Goal: Task Accomplishment & Management: Manage account settings

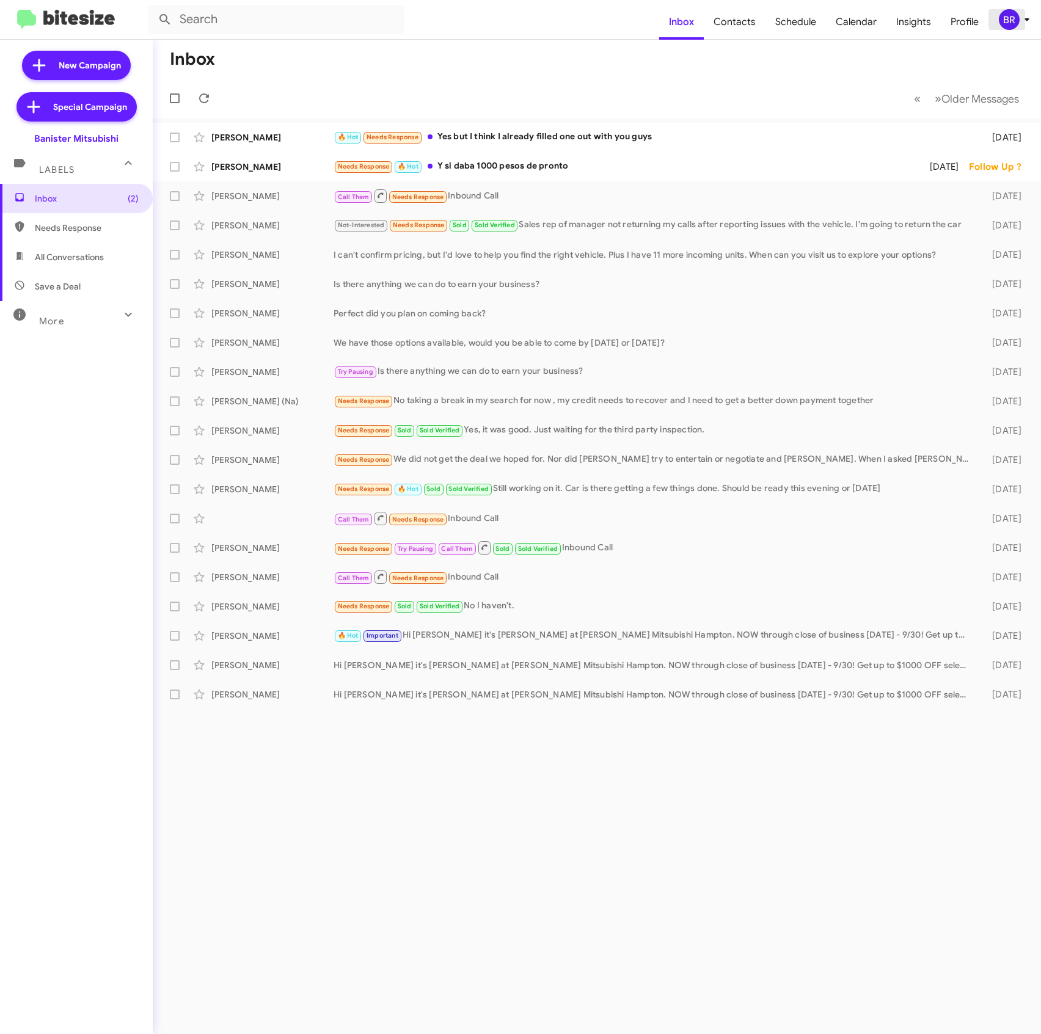
click at [1026, 18] on icon at bounding box center [1026, 19] width 4 height 3
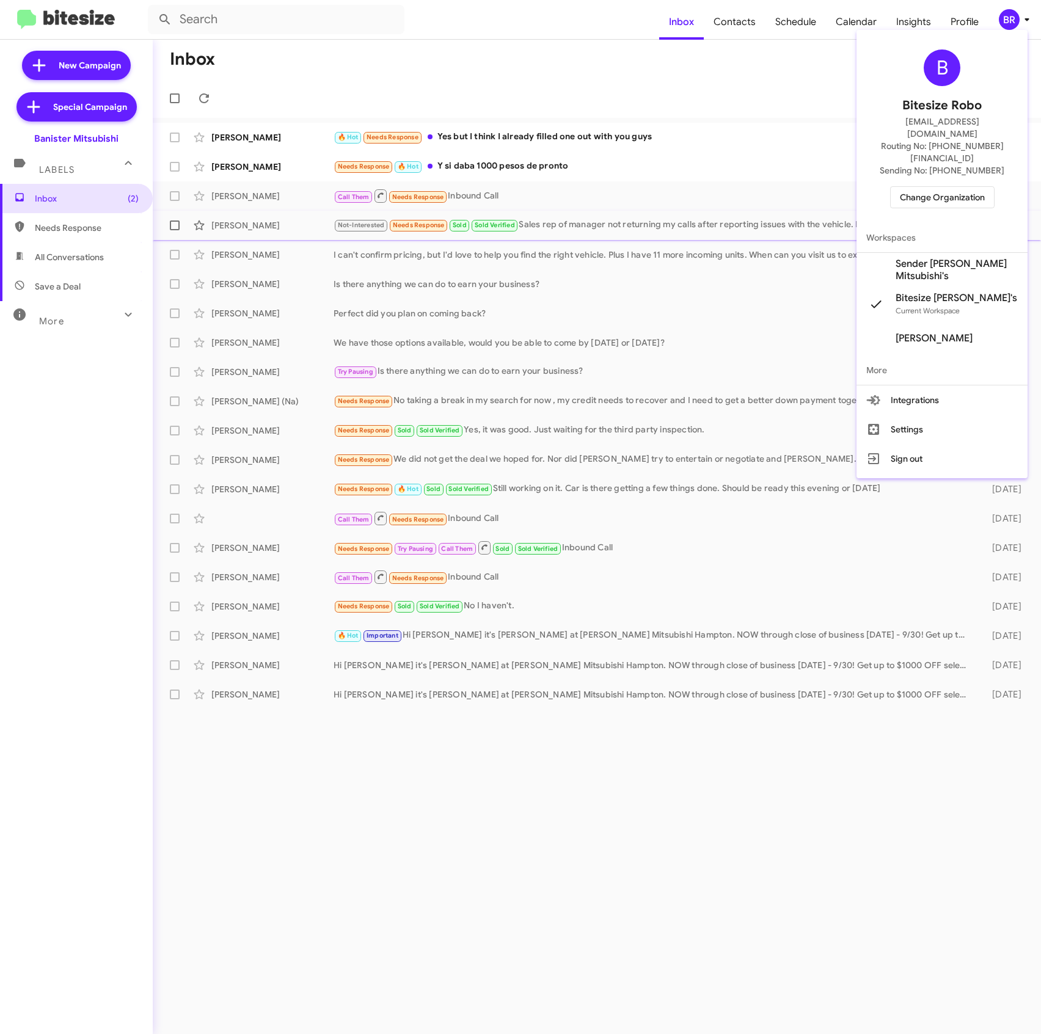
click at [911, 258] on span "Sender Banister Mitsubishi's" at bounding box center [956, 270] width 122 height 24
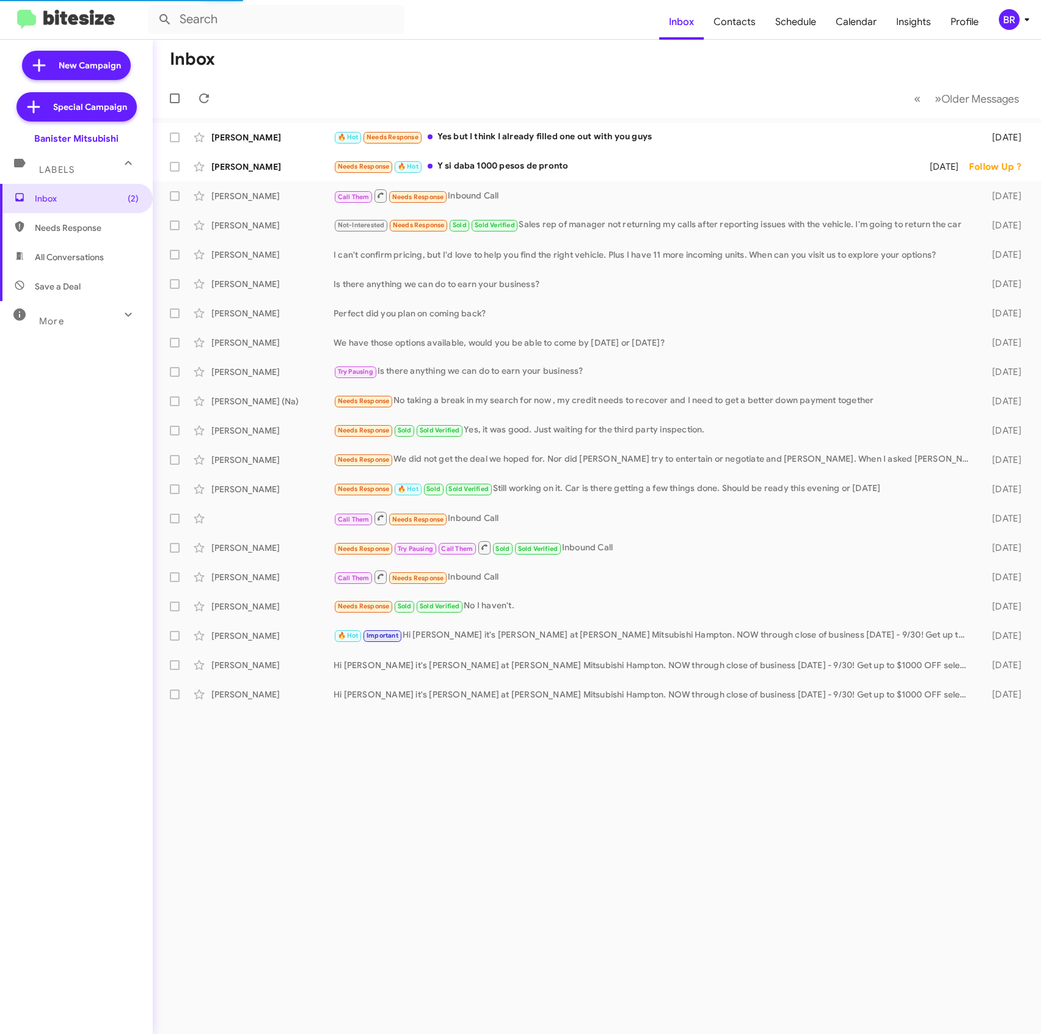
click at [1016, 17] on div "BR" at bounding box center [1009, 19] width 21 height 21
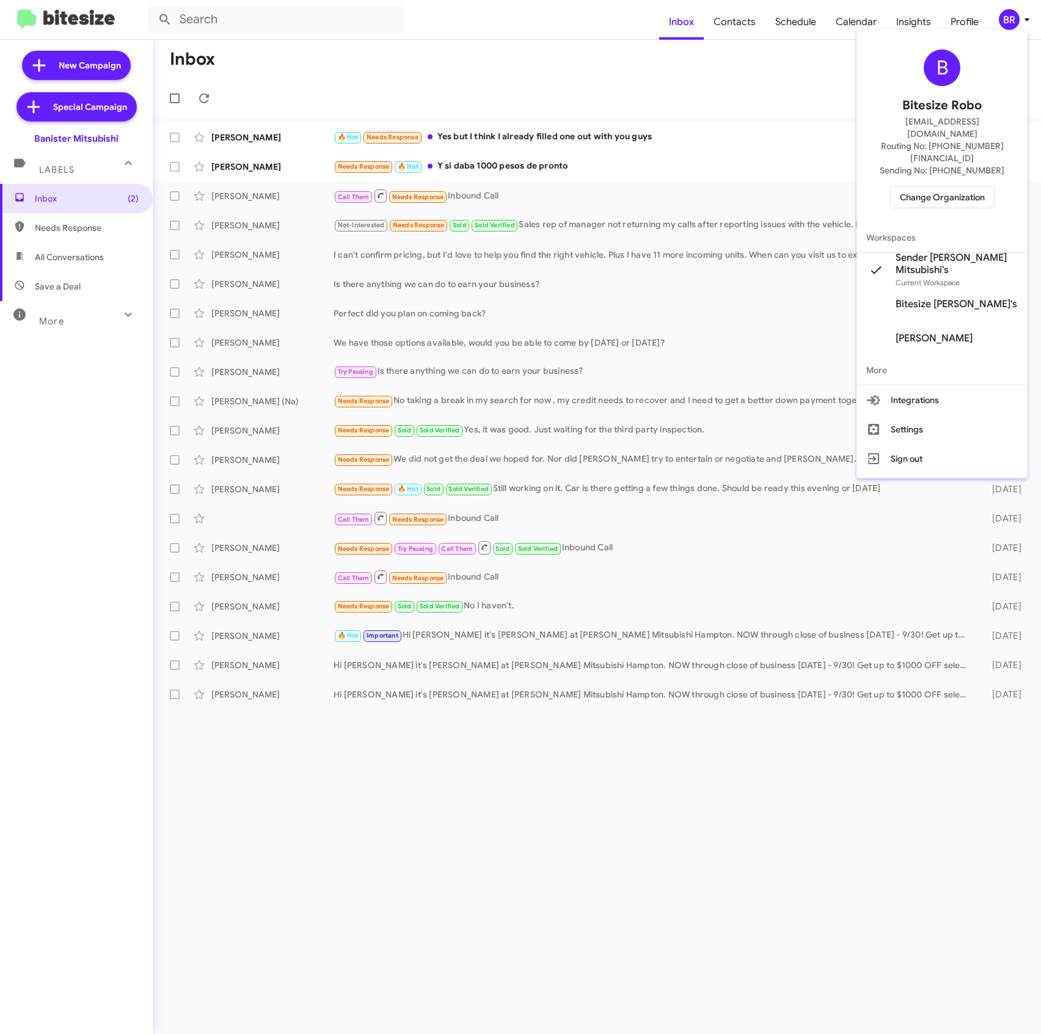
click at [949, 187] on span "Change Organization" at bounding box center [942, 197] width 85 height 21
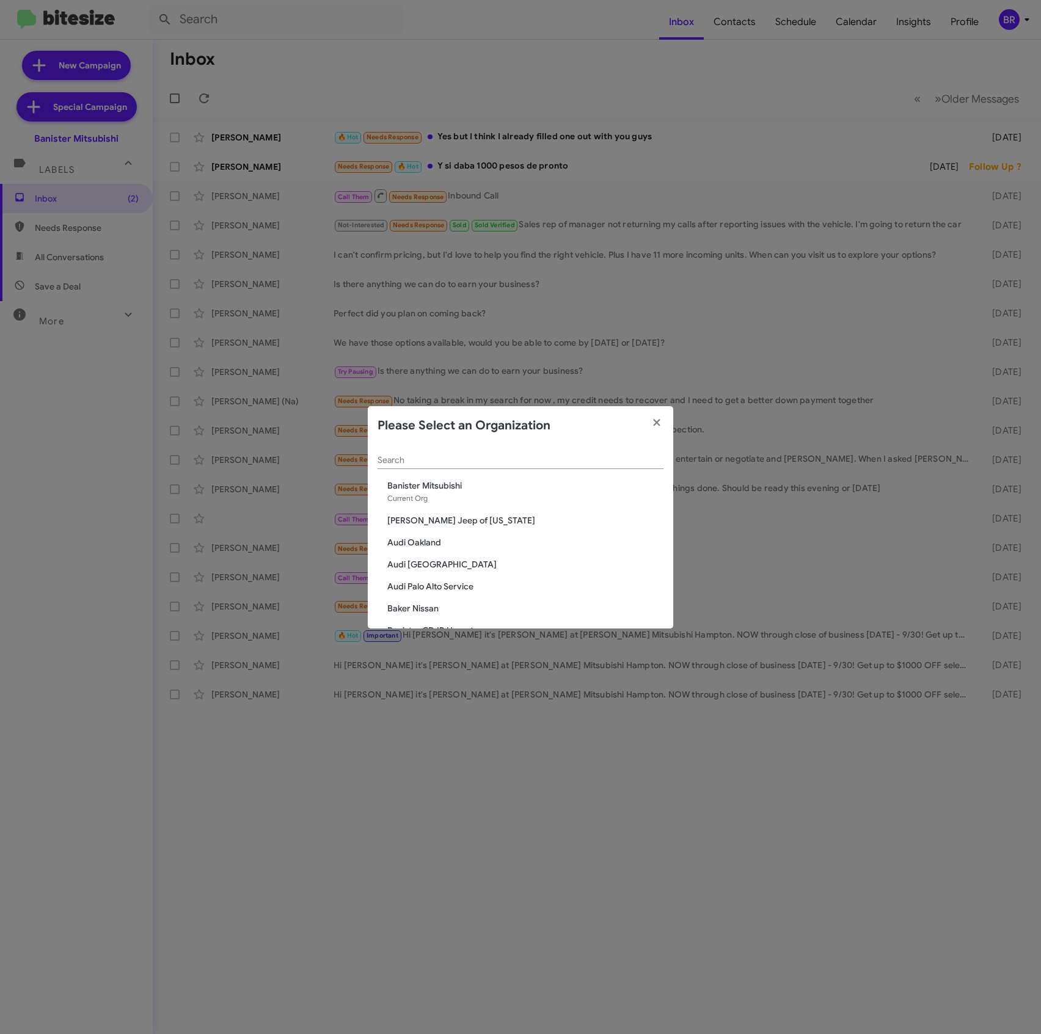
click at [470, 463] on input "Search" at bounding box center [520, 461] width 286 height 10
click at [1021, 19] on modal-container "Please Select an Organization Search Banister Mitsubishi Current Org Adams Jeep…" at bounding box center [520, 517] width 1041 height 1034
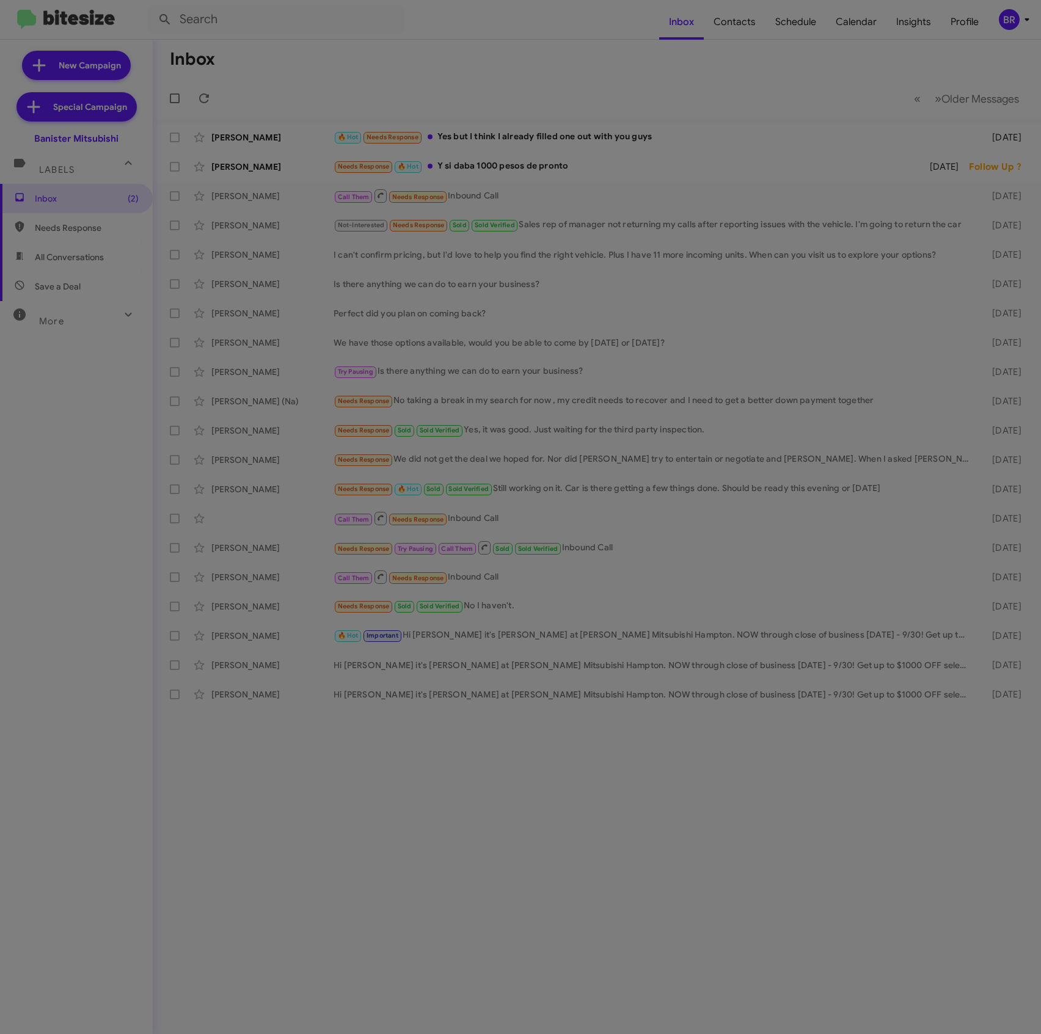
click at [1021, 19] on modal-container "Please Select an Organization Search Banister Mitsubishi Current Org Adams Jeep…" at bounding box center [520, 517] width 1041 height 1034
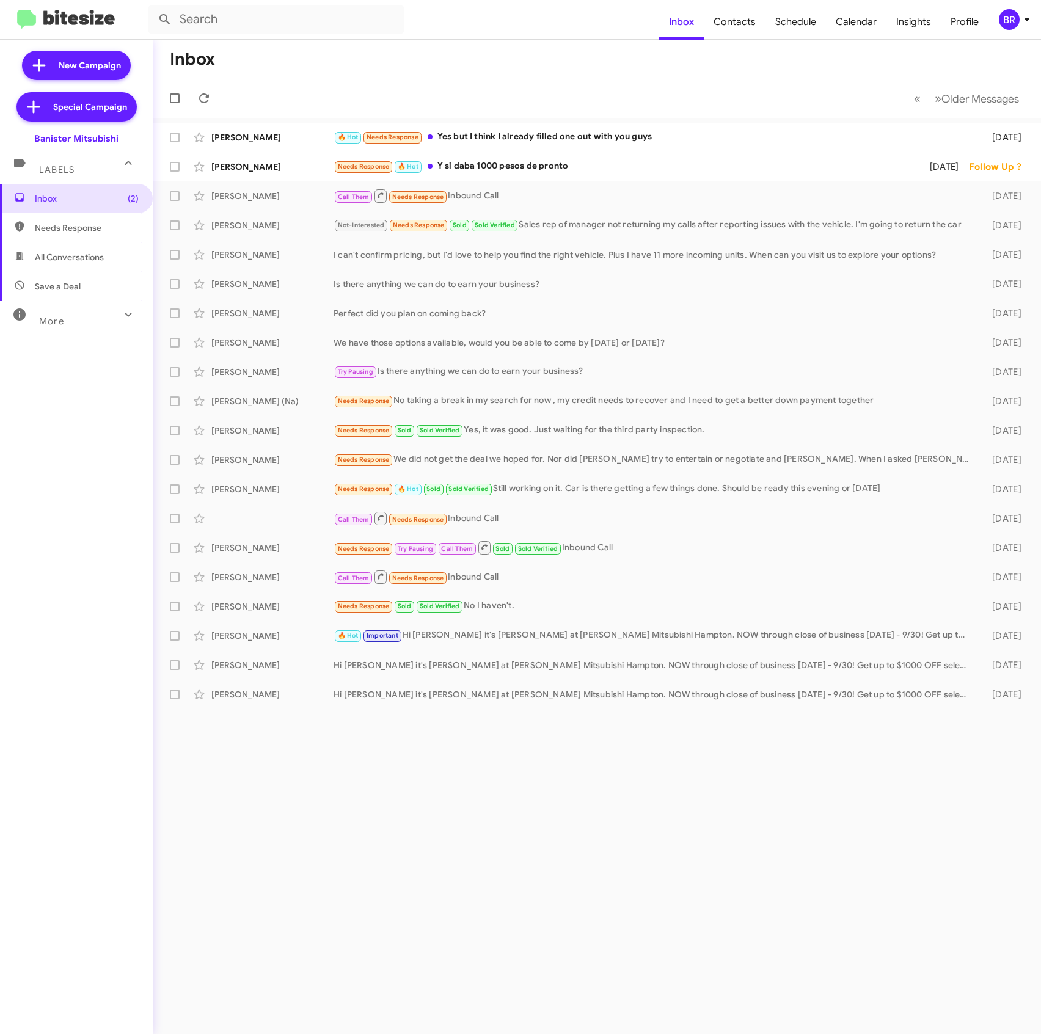
click at [1016, 24] on div "BR" at bounding box center [1009, 19] width 21 height 21
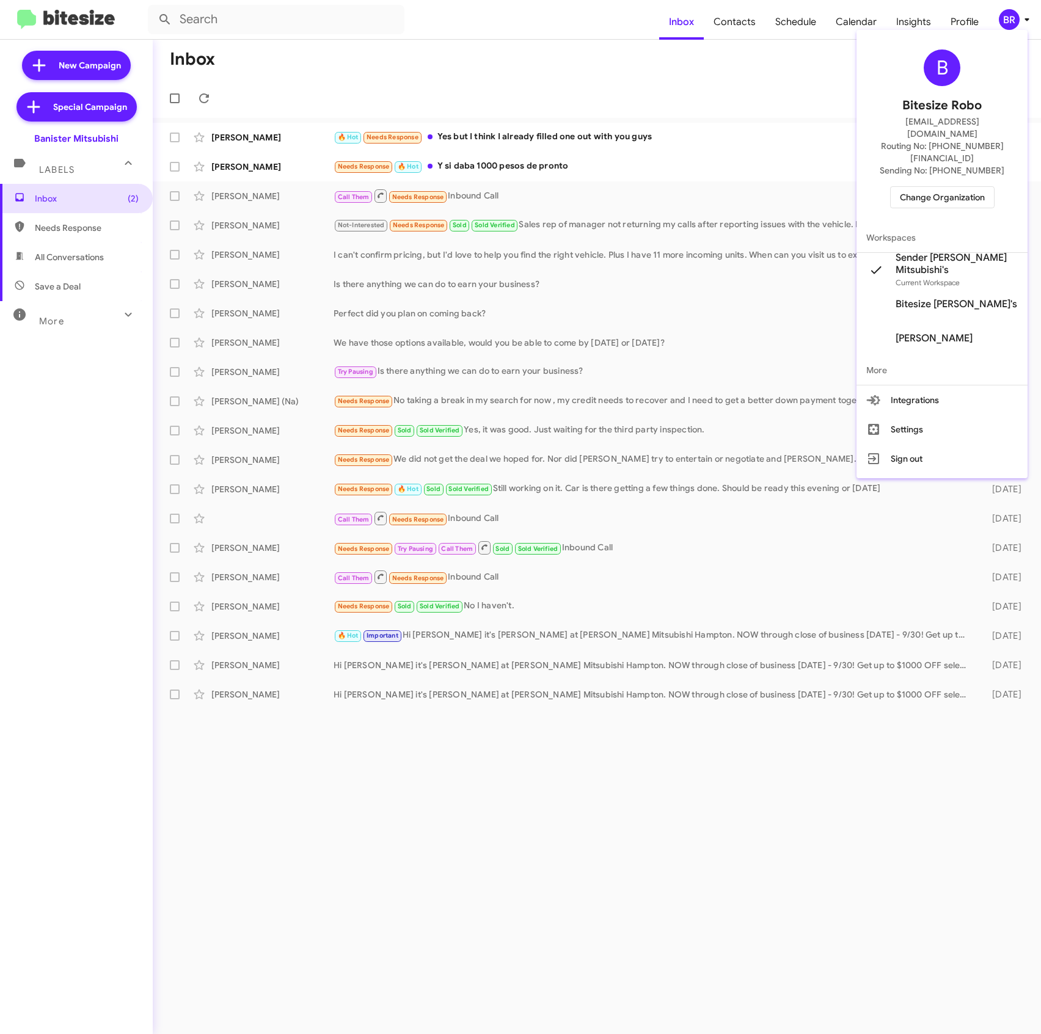
click at [808, 32] on div at bounding box center [520, 517] width 1041 height 1034
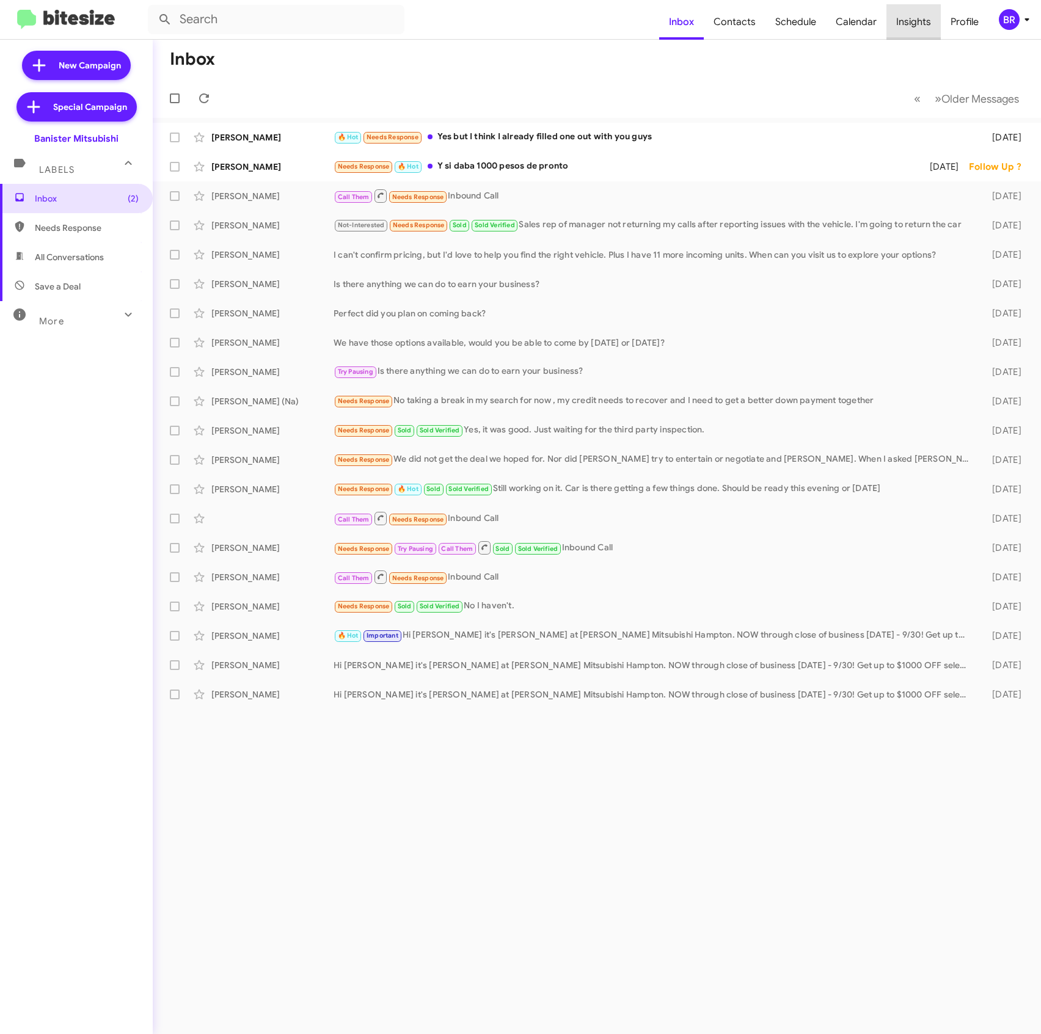
click at [922, 27] on span "Insights" at bounding box center [913, 21] width 54 height 35
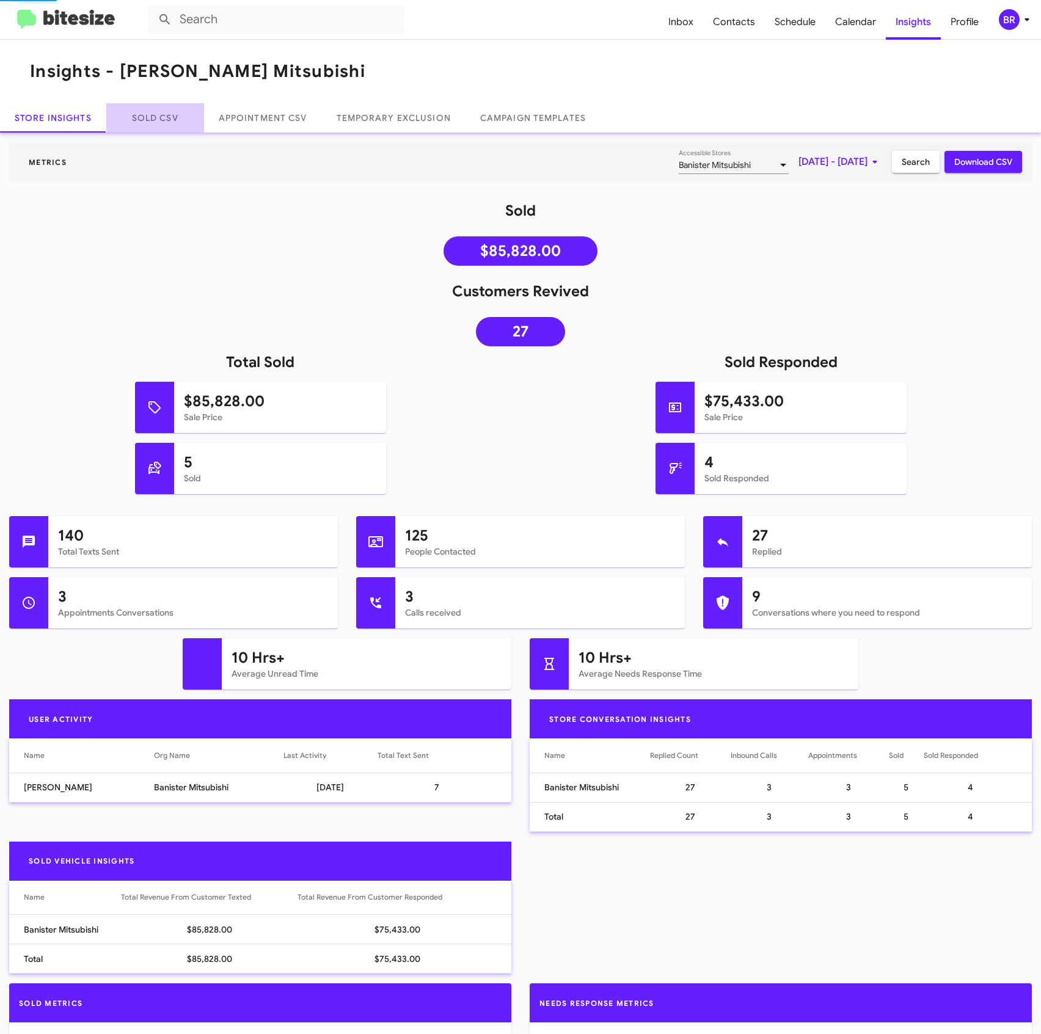
click at [117, 121] on link "Sold CSV" at bounding box center [155, 117] width 98 height 29
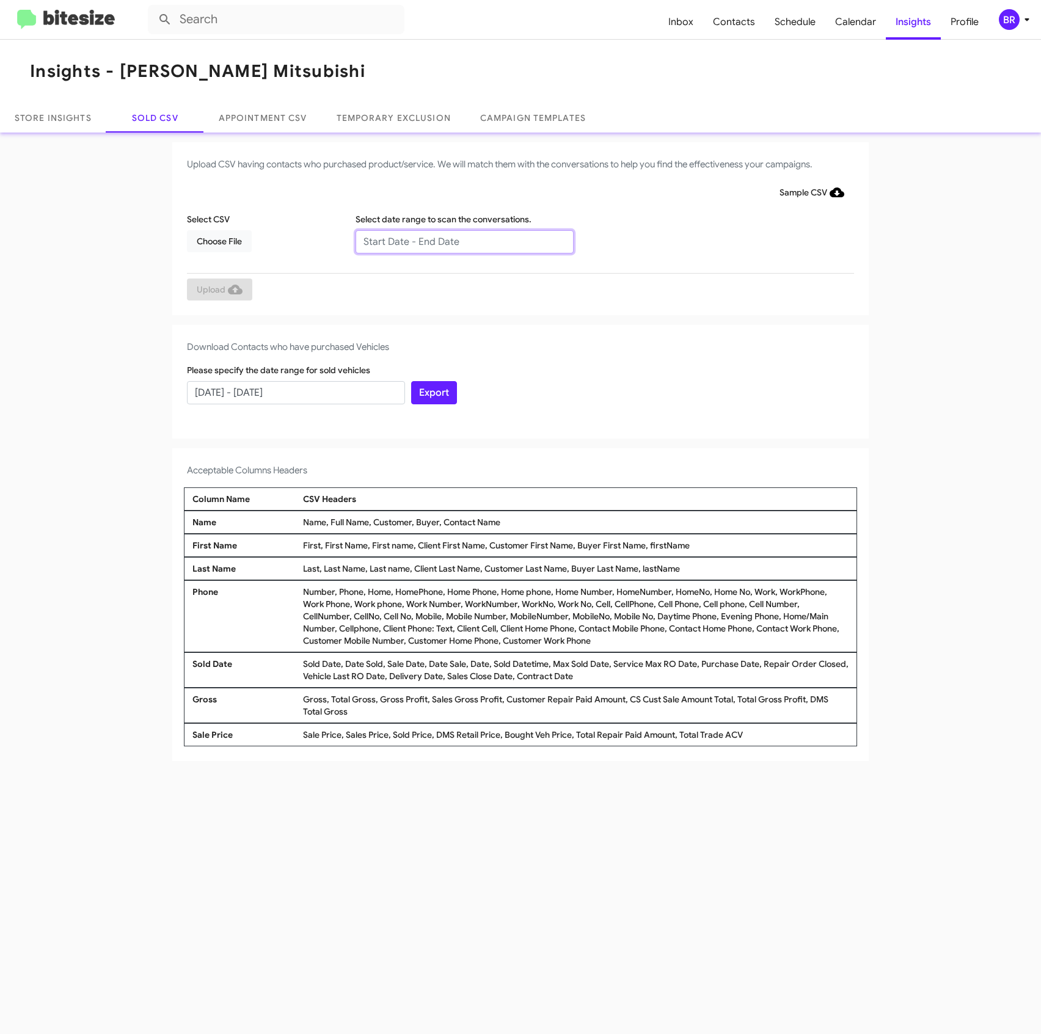
click at [384, 247] on input "text" at bounding box center [465, 241] width 218 height 23
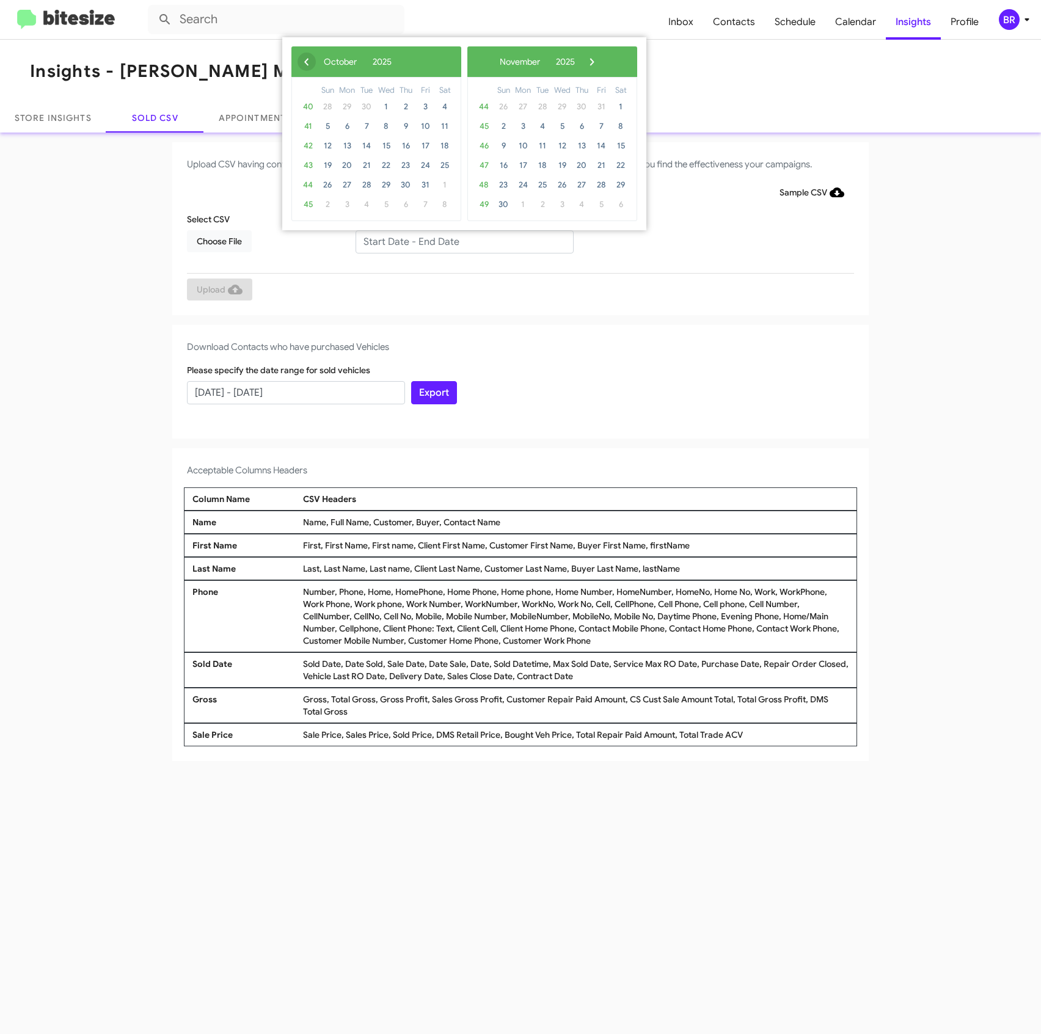
click at [301, 68] on span "‹" at bounding box center [306, 62] width 18 height 18
click at [616, 69] on div "‹ ​ August ​ 2025 ​ ›" at bounding box center [552, 61] width 170 height 31
click at [588, 65] on span "›" at bounding box center [579, 62] width 18 height 18
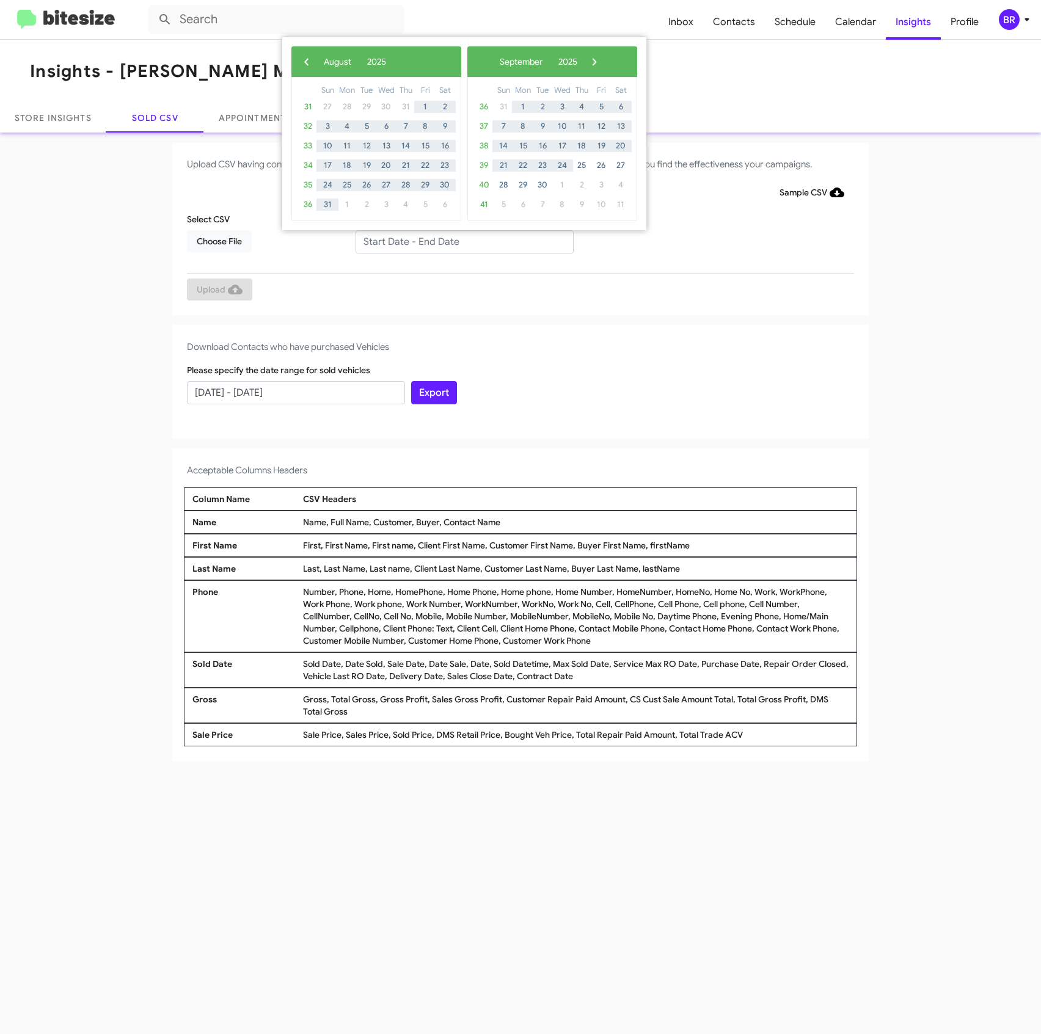
click at [560, 217] on div "Sun Mon Tue Wed Thu Fri Sat 36 31 1 2 3 4 5 6 37 7 8 9 10 11 12 13 38 14 15 16 …" at bounding box center [552, 149] width 170 height 144
click at [604, 62] on span "›" at bounding box center [594, 62] width 18 height 18
click at [528, 128] on span "6" at bounding box center [523, 127] width 20 height 20
type input "07/13/2025 - 10/06/2025"
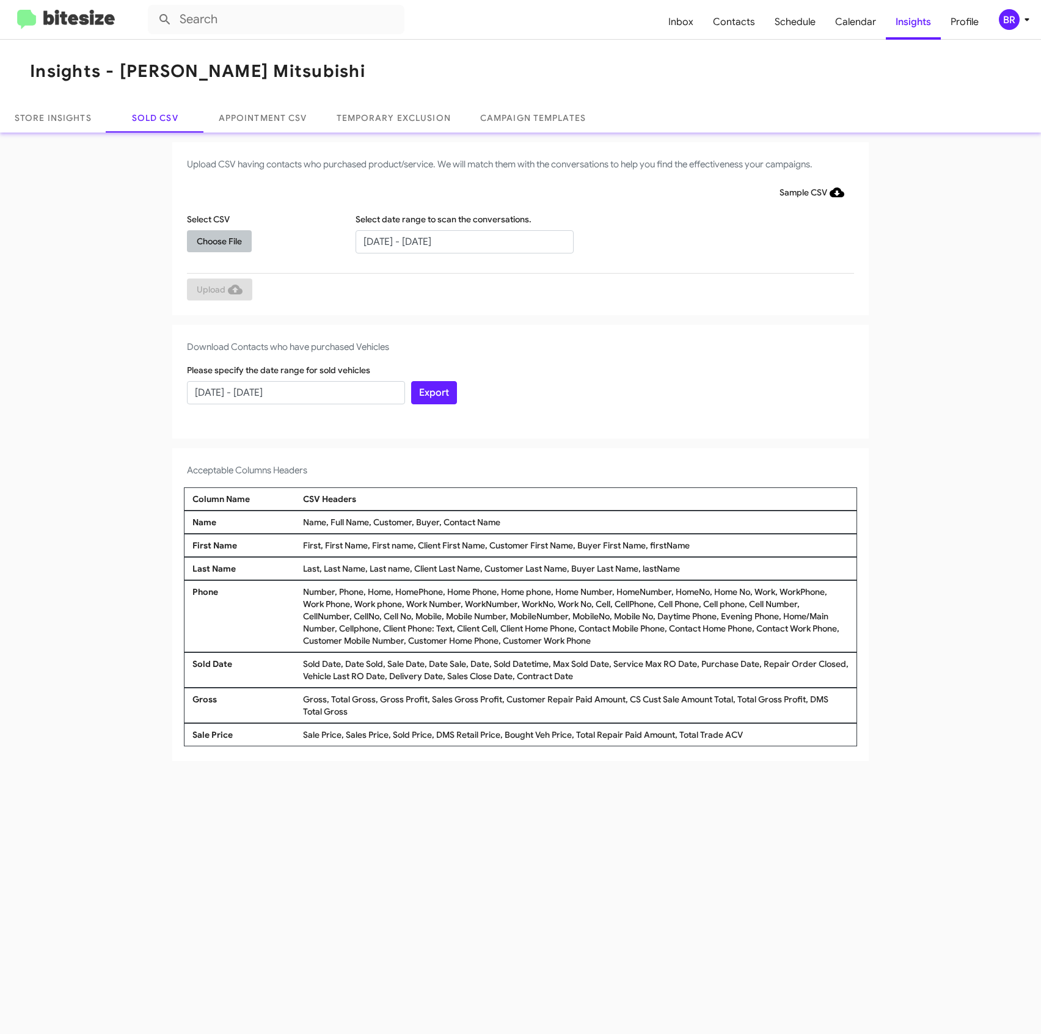
click at [230, 242] on span "Choose File" at bounding box center [219, 241] width 45 height 22
click at [1001, 27] on span "BR" at bounding box center [1016, 19] width 37 height 21
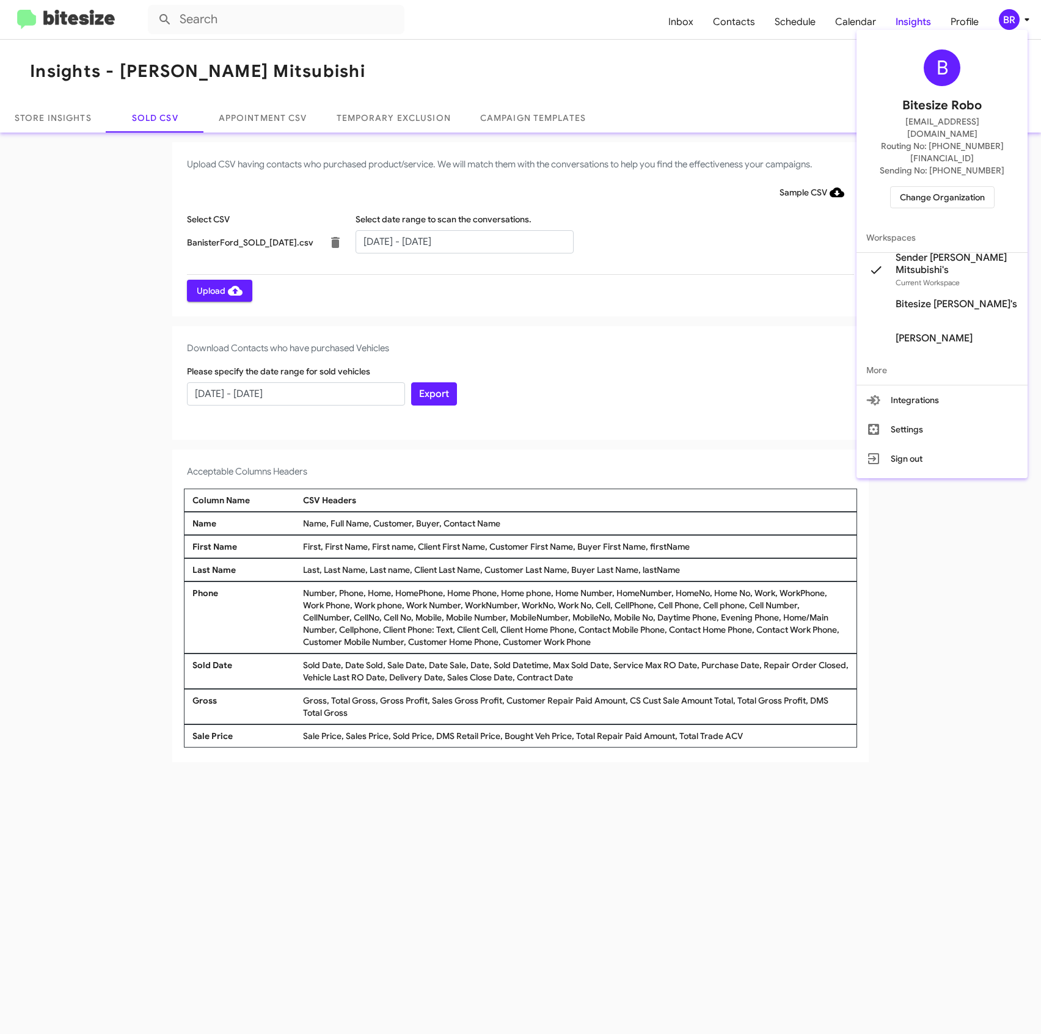
click at [1001, 27] on div at bounding box center [520, 517] width 1041 height 1034
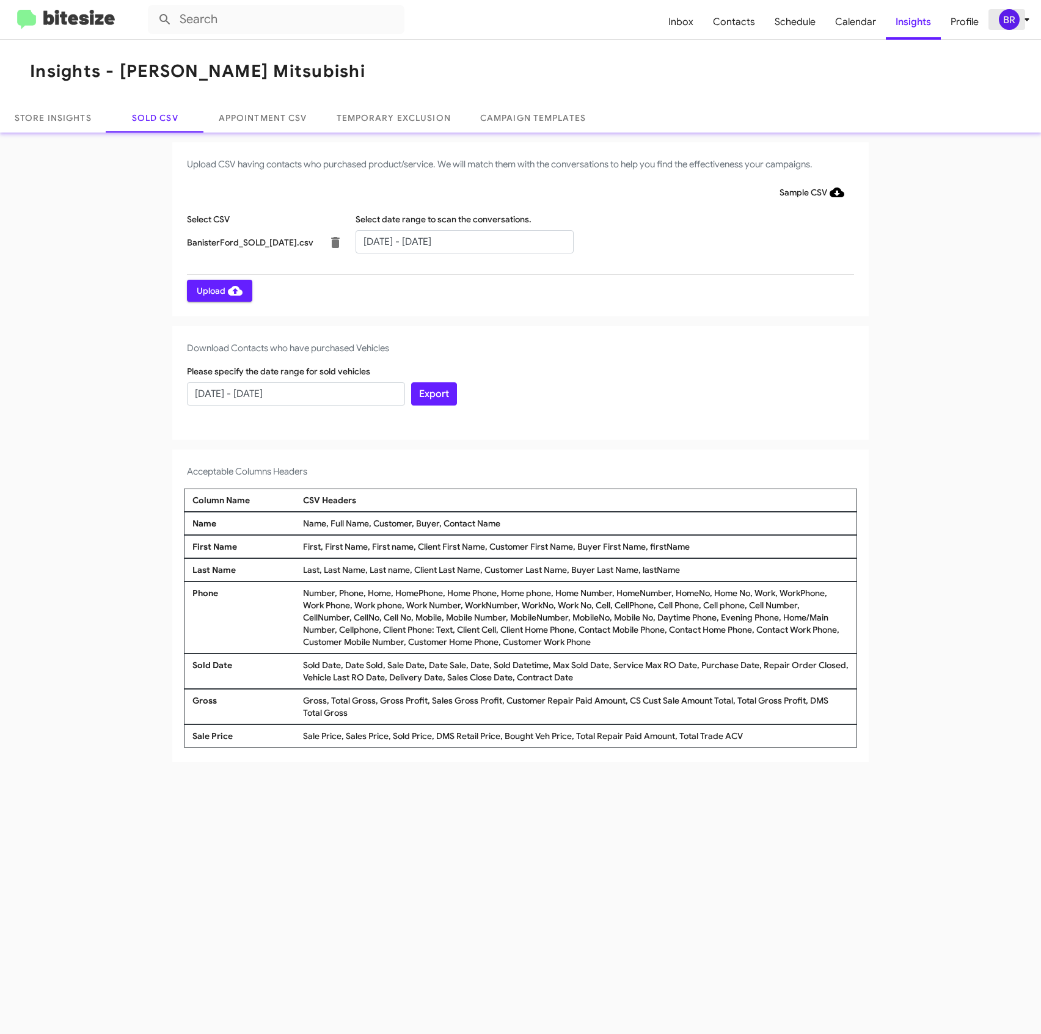
click at [1001, 27] on span "BR" at bounding box center [1016, 19] width 37 height 21
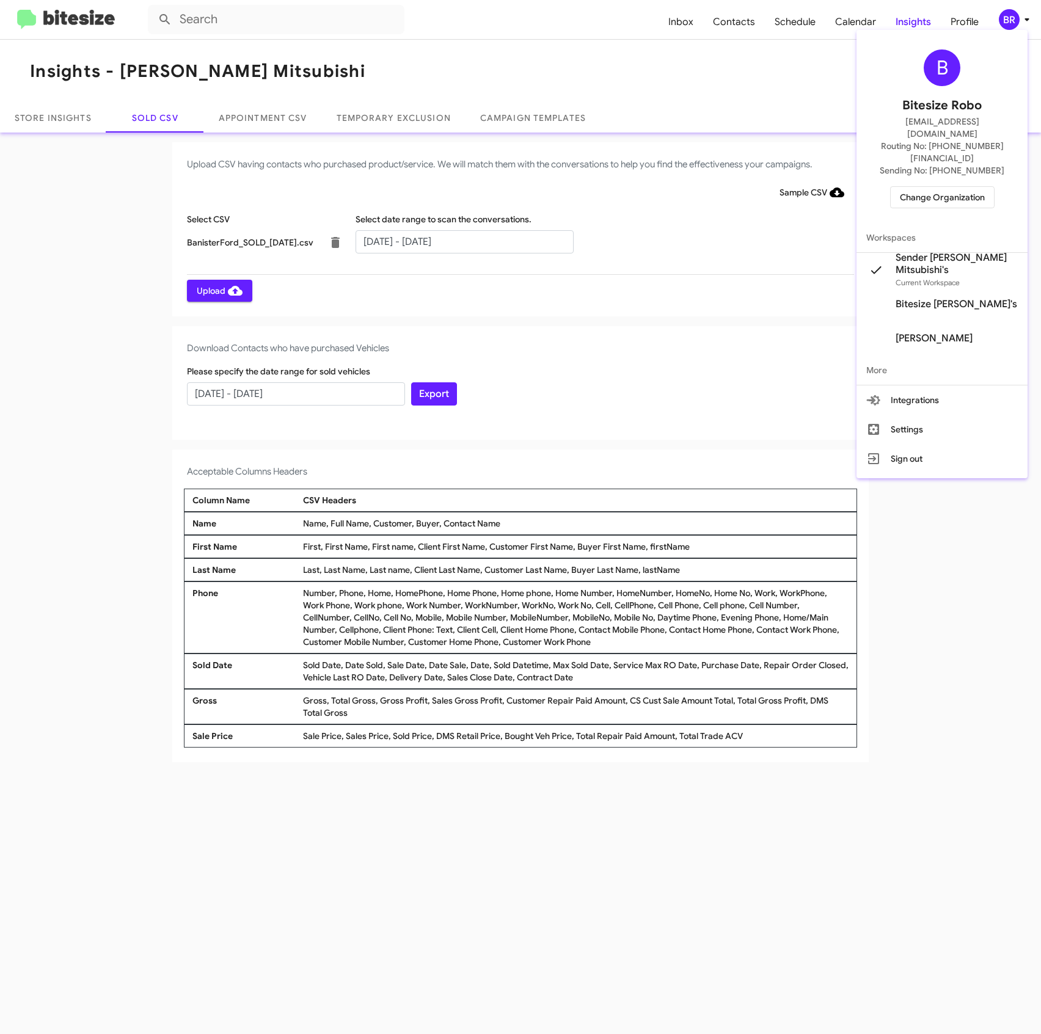
click at [1001, 27] on div at bounding box center [520, 517] width 1041 height 1034
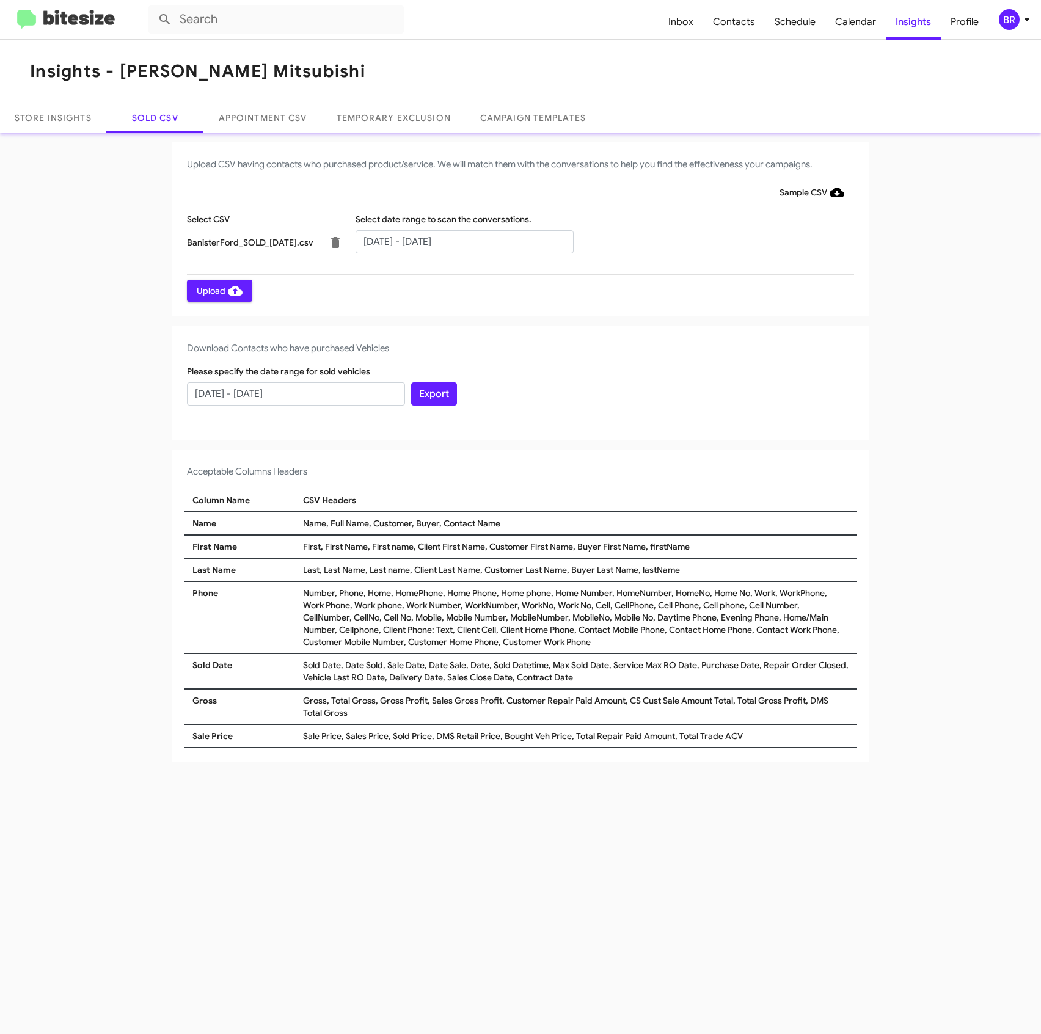
click at [501, 227] on div "Select date range to scan the conversations. 07/13/2025 - 10/06/2025" at bounding box center [464, 234] width 224 height 42
click at [494, 239] on input "07/13/2025 - 10/06/2025" at bounding box center [465, 241] width 218 height 23
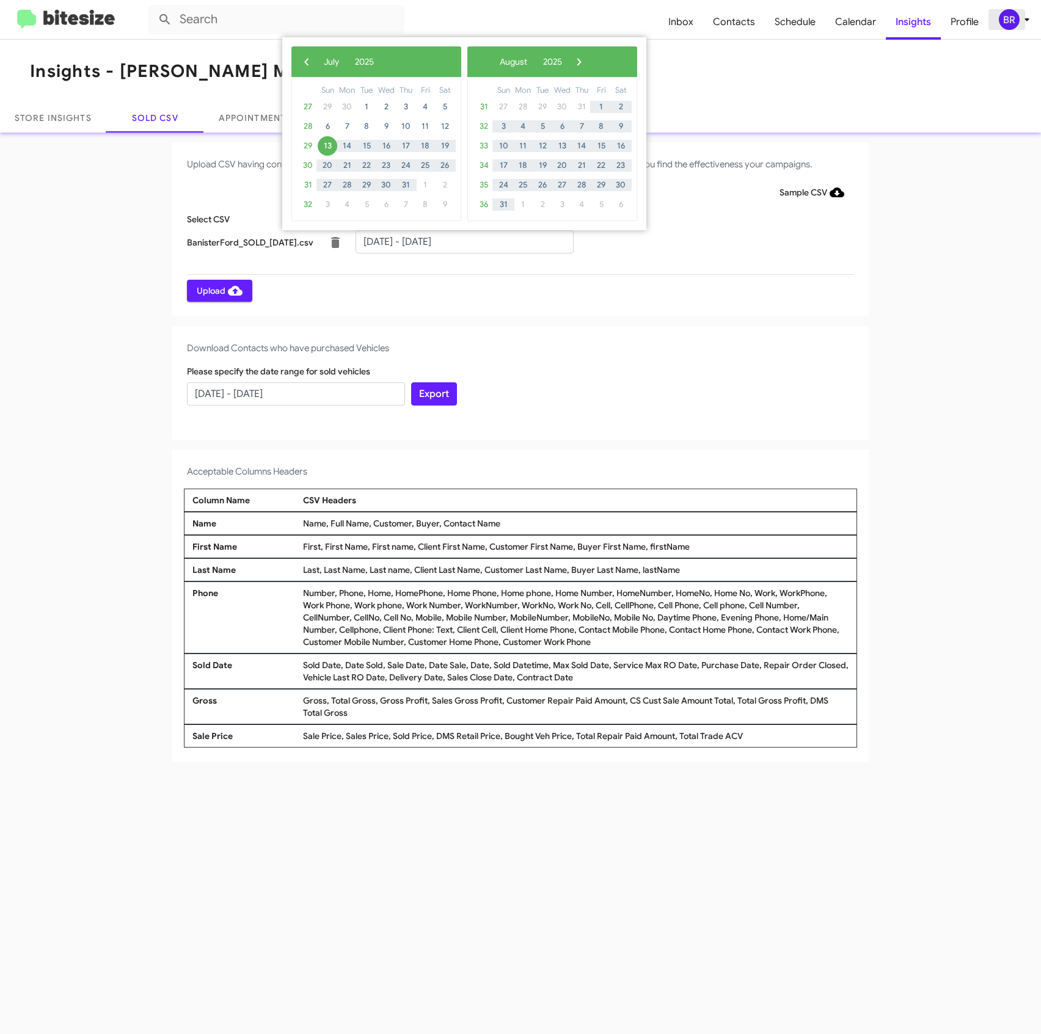
click at [1008, 21] on div "BR" at bounding box center [1009, 19] width 21 height 21
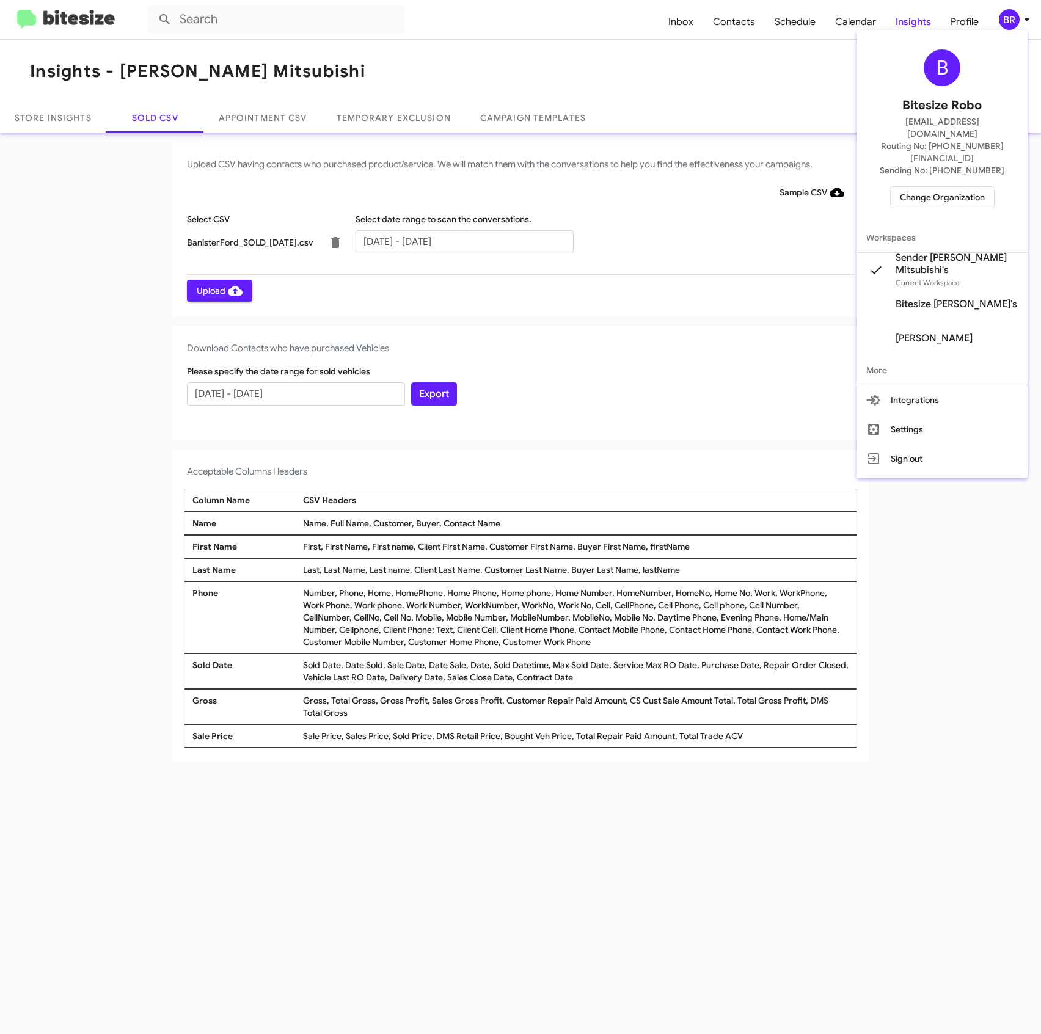
click at [332, 238] on div at bounding box center [520, 517] width 1041 height 1034
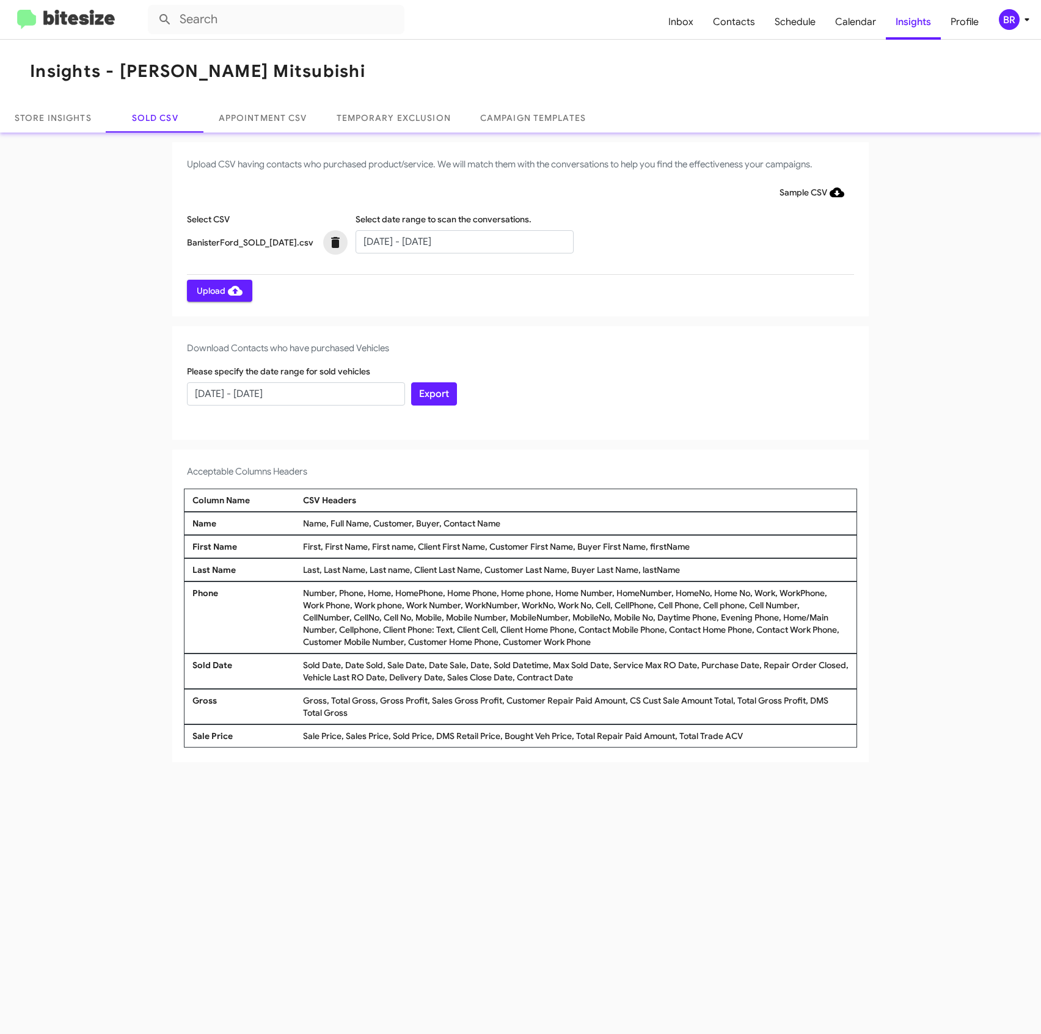
click at [335, 239] on icon at bounding box center [335, 242] width 9 height 11
click at [294, 241] on div "Select CSV Choose File" at bounding box center [268, 233] width 169 height 40
click at [209, 241] on span "Choose File" at bounding box center [219, 241] width 45 height 22
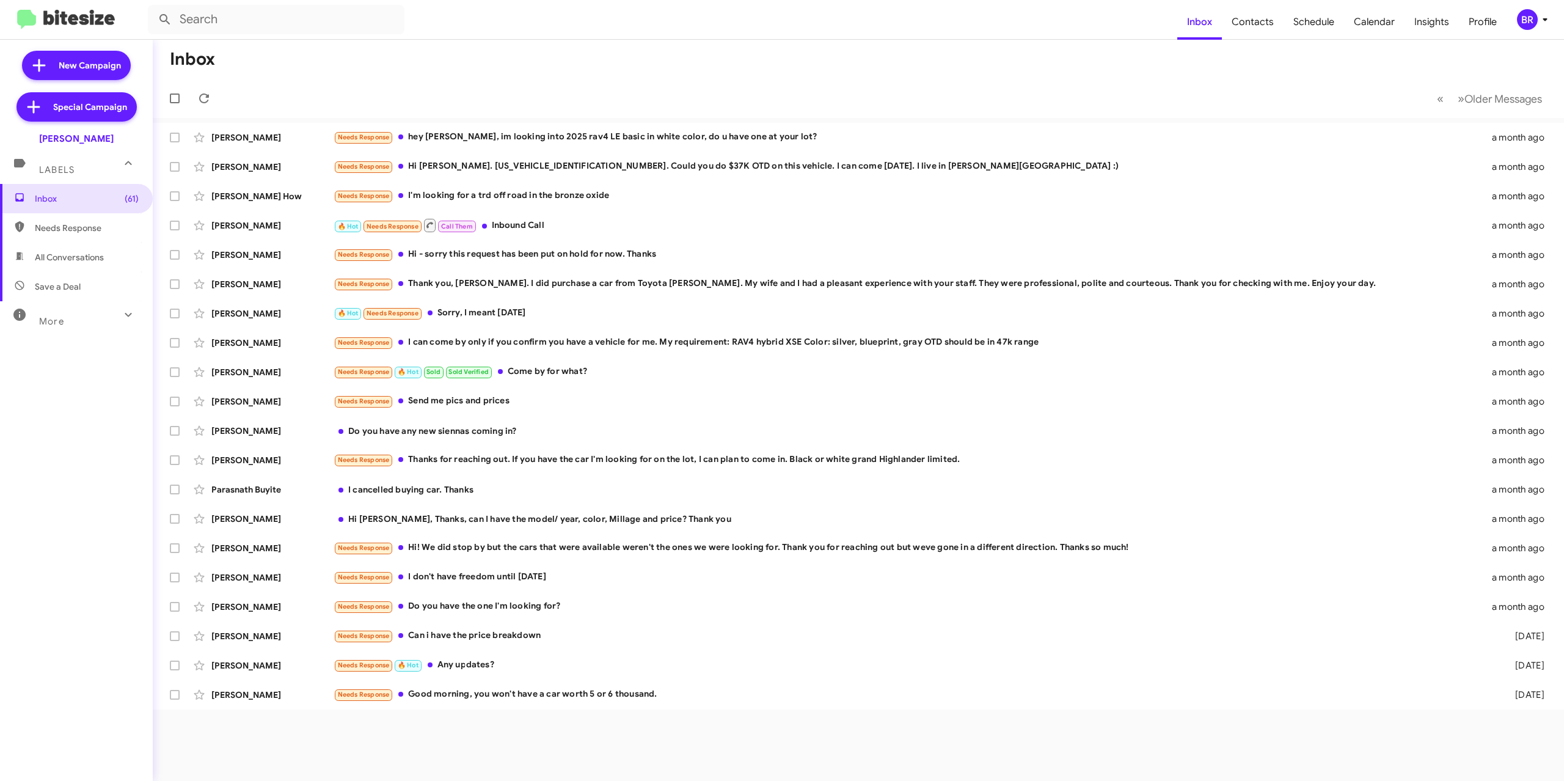
click at [1540, 25] on icon at bounding box center [1544, 19] width 15 height 15
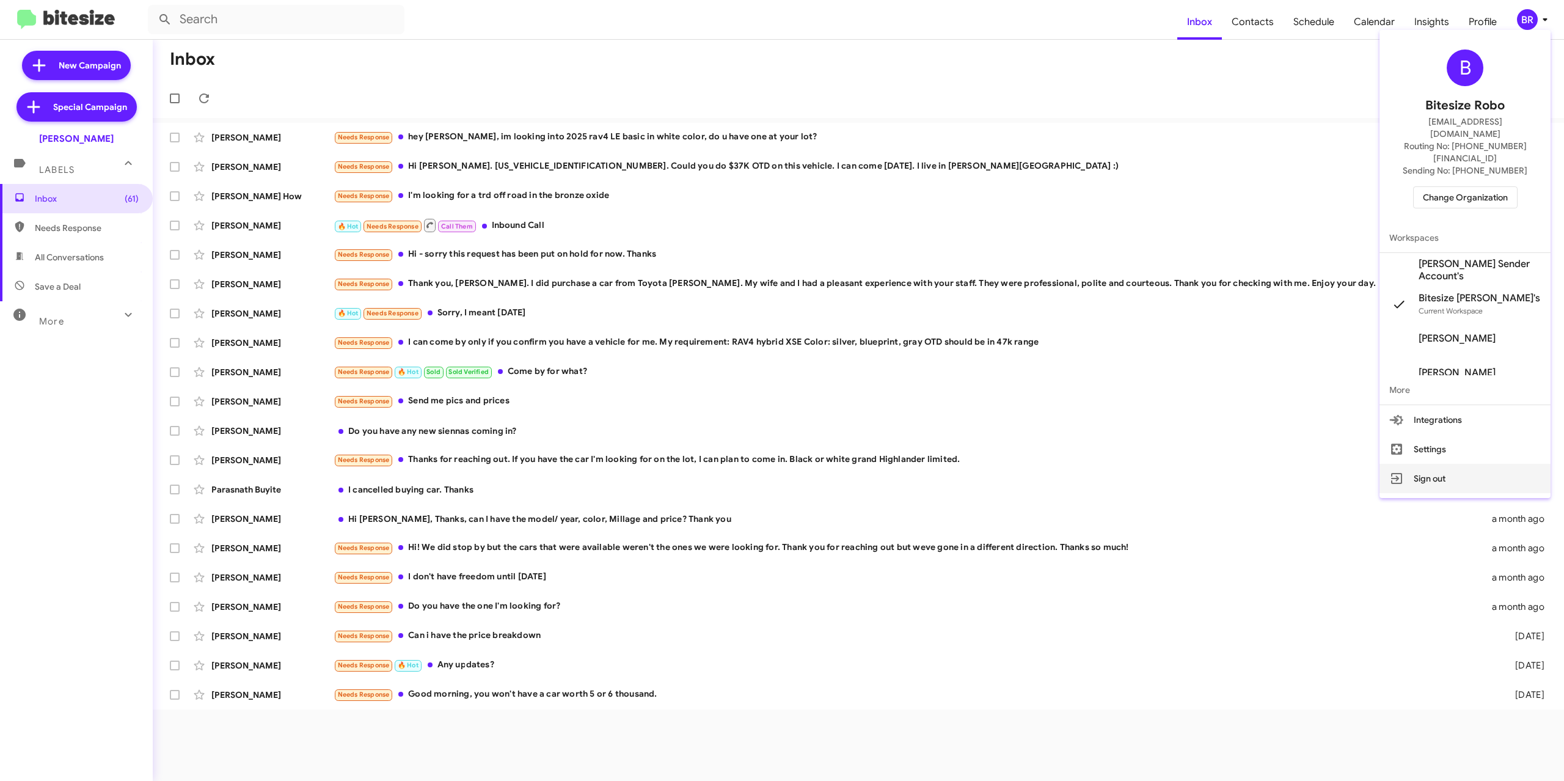
click at [1437, 464] on button "Sign out" at bounding box center [1464, 478] width 171 height 29
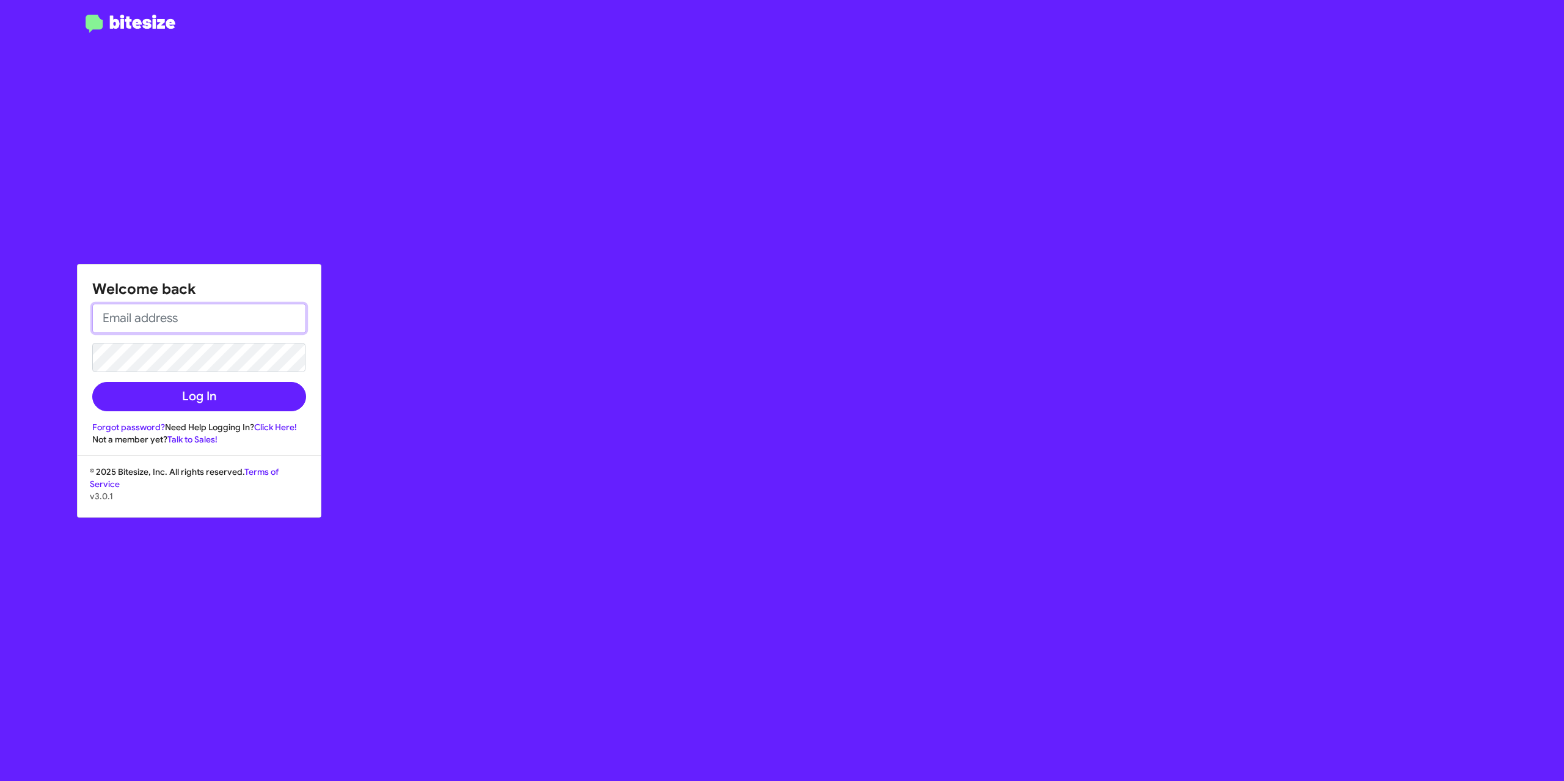
type input "[PERSON_NAME][EMAIL_ADDRESS][DOMAIN_NAME]"
click at [186, 316] on input "[PERSON_NAME][EMAIL_ADDRESS][DOMAIN_NAME]" at bounding box center [199, 318] width 214 height 29
click at [213, 388] on button "Log In" at bounding box center [199, 396] width 214 height 29
